Goal: Find specific page/section

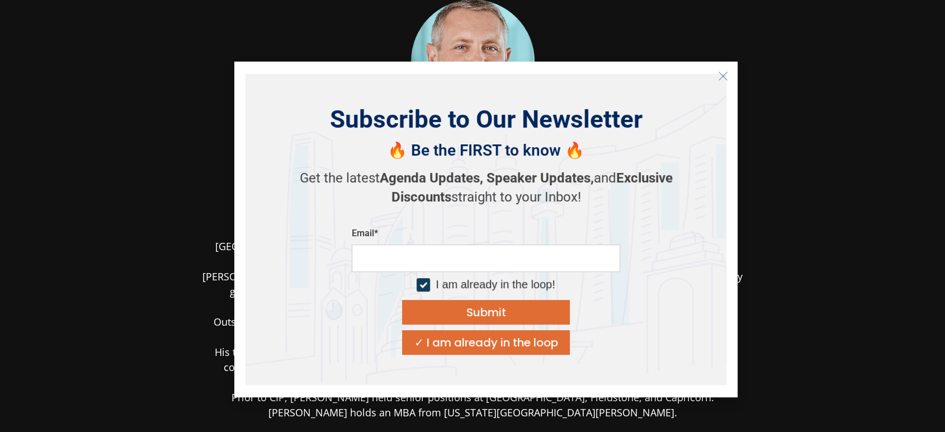
scroll to position [48, 0]
click at [721, 72] on icon "Close" at bounding box center [723, 76] width 10 height 10
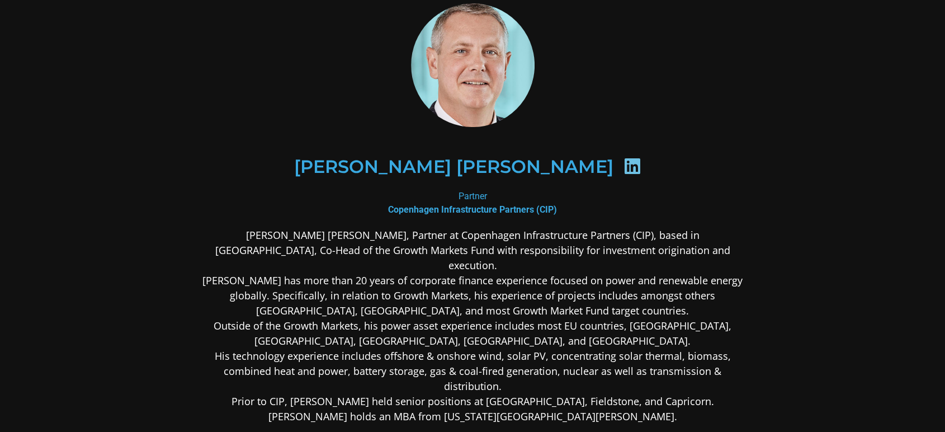
scroll to position [44, 0]
click at [488, 164] on h2 "[PERSON_NAME] [PERSON_NAME]" at bounding box center [453, 167] width 319 height 18
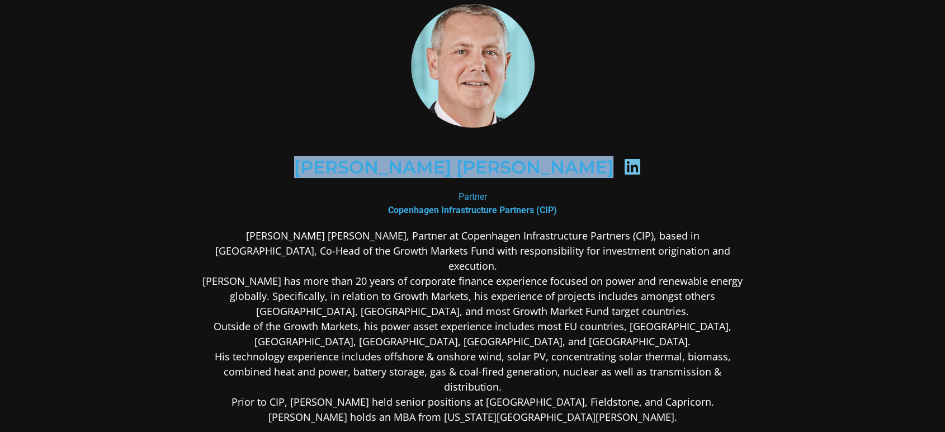
click at [488, 164] on h2 "[PERSON_NAME] [PERSON_NAME]" at bounding box center [453, 167] width 319 height 18
copy div "[PERSON_NAME] [PERSON_NAME]"
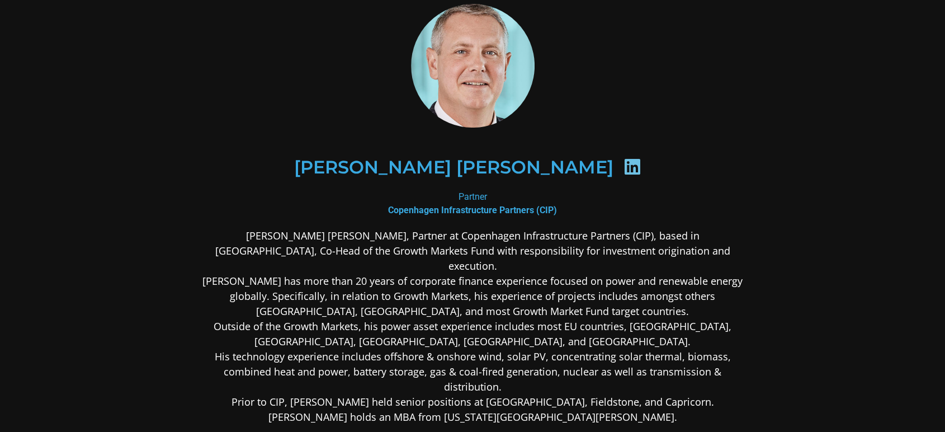
click at [707, 157] on div "[PERSON_NAME] [PERSON_NAME]" at bounding box center [472, 168] width 489 height 58
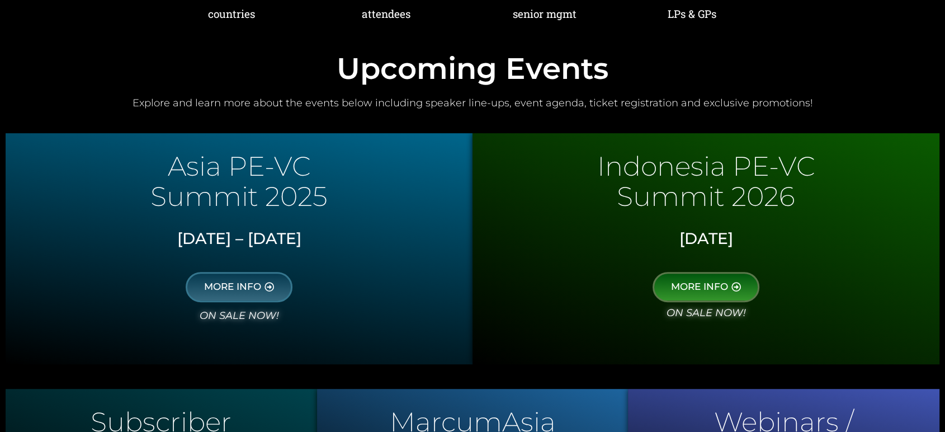
scroll to position [493, 0]
